Goal: Task Accomplishment & Management: Use online tool/utility

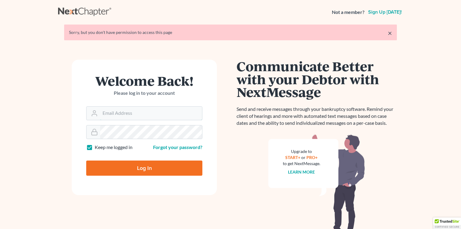
type input "[EMAIL_ADDRESS][DOMAIN_NAME]"
click at [158, 168] on input "Log In" at bounding box center [144, 167] width 116 height 15
type input "Thinking..."
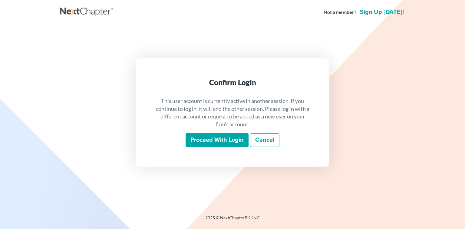
click at [207, 145] on input "Proceed with login" at bounding box center [217, 140] width 63 height 14
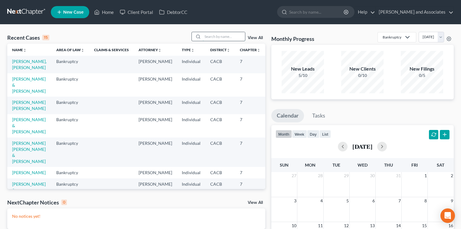
click at [219, 38] on input "search" at bounding box center [224, 36] width 42 height 9
type input "cynthia"
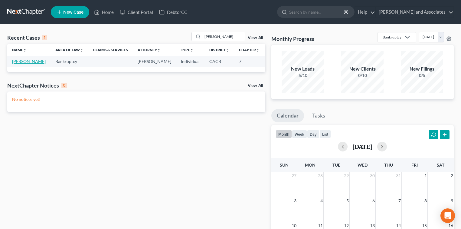
click at [21, 60] on link "Simental, Cynthia" at bounding box center [29, 61] width 34 height 5
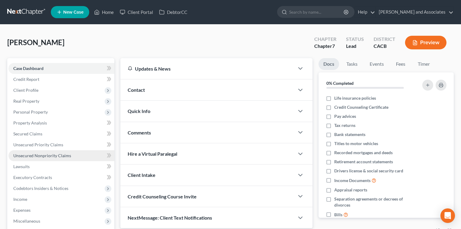
click at [82, 153] on link "Unsecured Nonpriority Claims" at bounding box center [61, 155] width 106 height 11
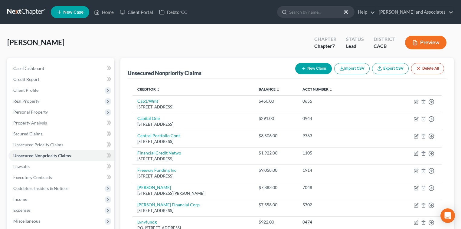
drag, startPoint x: 205, startPoint y: 157, endPoint x: 151, endPoint y: 82, distance: 92.3
click at [144, 90] on table "Creditor expand_more expand_less unfold_more Balance expand_more expand_less un…" at bounding box center [287, 207] width 309 height 248
click at [172, 79] on div "Creditor expand_more expand_less unfold_more Balance expand_more expand_less un…" at bounding box center [287, 210] width 319 height 265
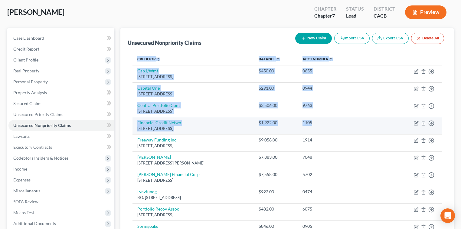
scroll to position [40, 0]
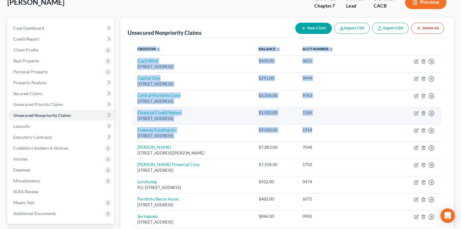
drag, startPoint x: 160, startPoint y: 97, endPoint x: 369, endPoint y: 126, distance: 211.6
click at [369, 126] on div "Unsecured Nonpriority Claims New Claim Import CSV Export CSV Delete All Credito…" at bounding box center [287, 160] width 334 height 285
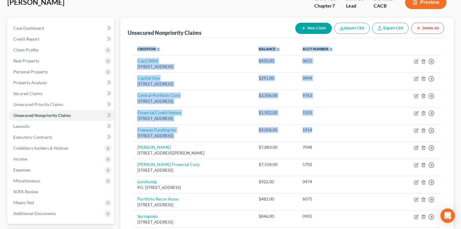
click at [372, 50] on th "Acct Number expand_more expand_less unfold_more" at bounding box center [347, 49] width 98 height 12
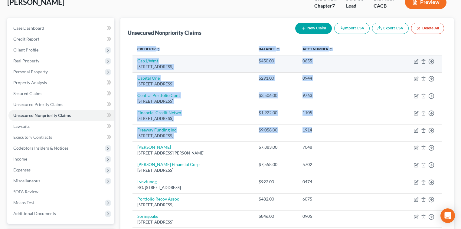
click at [371, 65] on td "0655" at bounding box center [347, 63] width 98 height 17
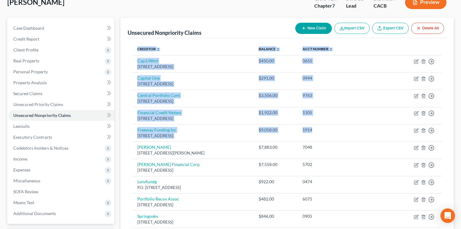
click at [378, 43] on th "Acct Number expand_more expand_less unfold_more" at bounding box center [347, 49] width 98 height 12
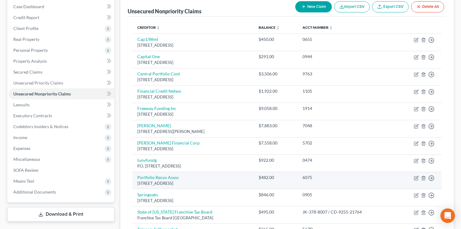
scroll to position [34, 0]
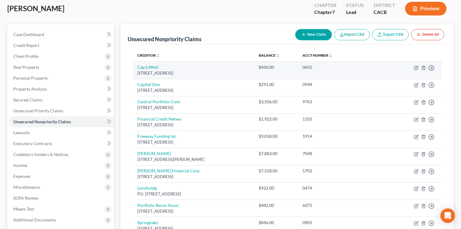
drag, startPoint x: 206, startPoint y: 162, endPoint x: 183, endPoint y: 64, distance: 100.2
click at [142, 65] on tbody "Cap1/Wmt Po Box 31293, Salt Lake City, UT 84131 $450.00 0655 Move to D Move to …" at bounding box center [287, 178] width 309 height 235
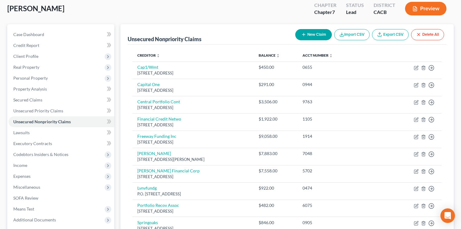
click at [179, 48] on div "Creditor expand_more expand_less unfold_more Balance expand_more expand_less un…" at bounding box center [287, 176] width 319 height 265
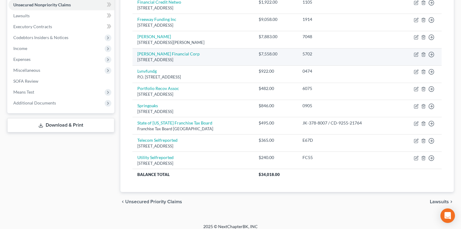
scroll to position [155, 0]
